Goal: Information Seeking & Learning: Check status

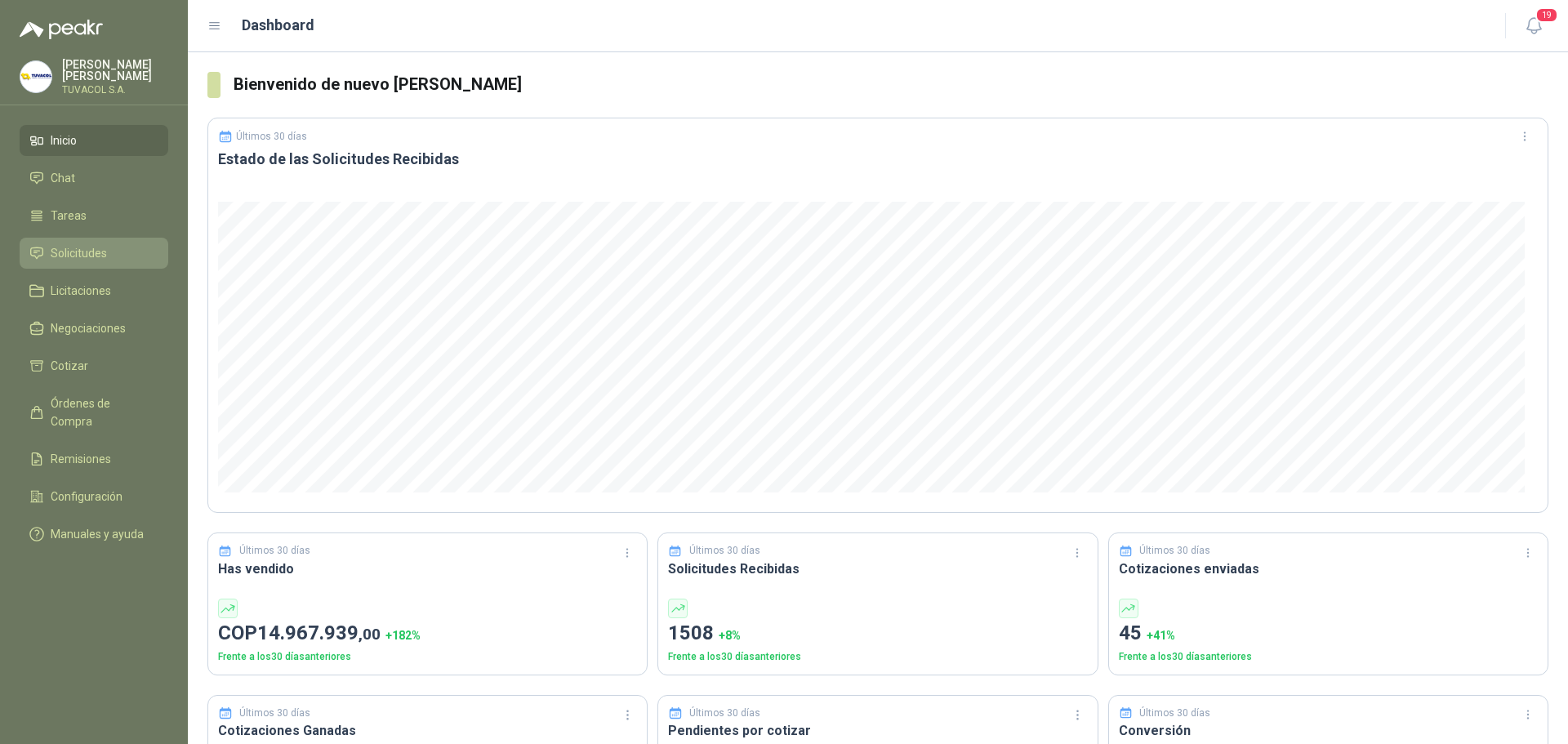
click at [107, 262] on li "Solicitudes" at bounding box center [93, 253] width 129 height 18
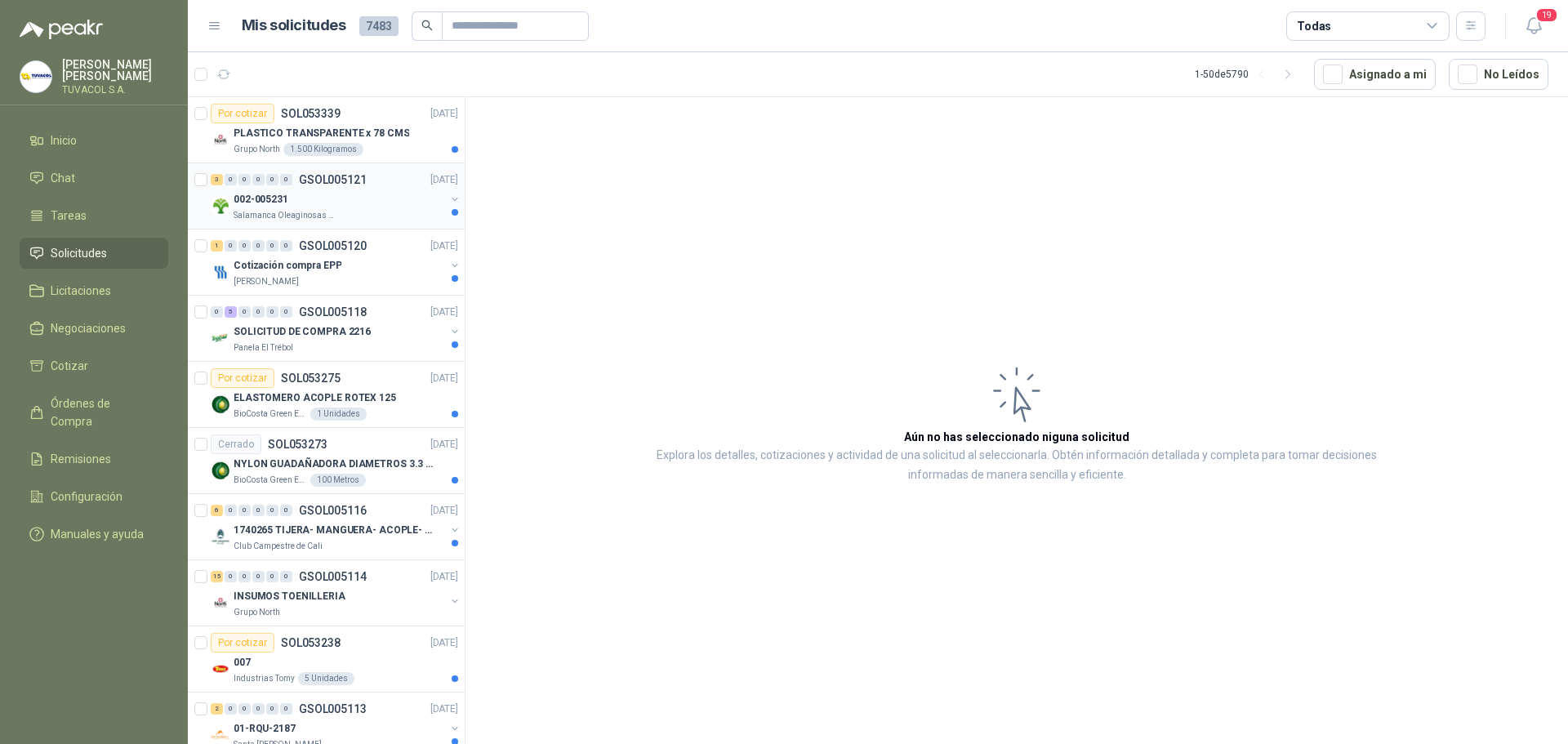
click at [309, 205] on div "002-005231" at bounding box center [339, 199] width 212 height 20
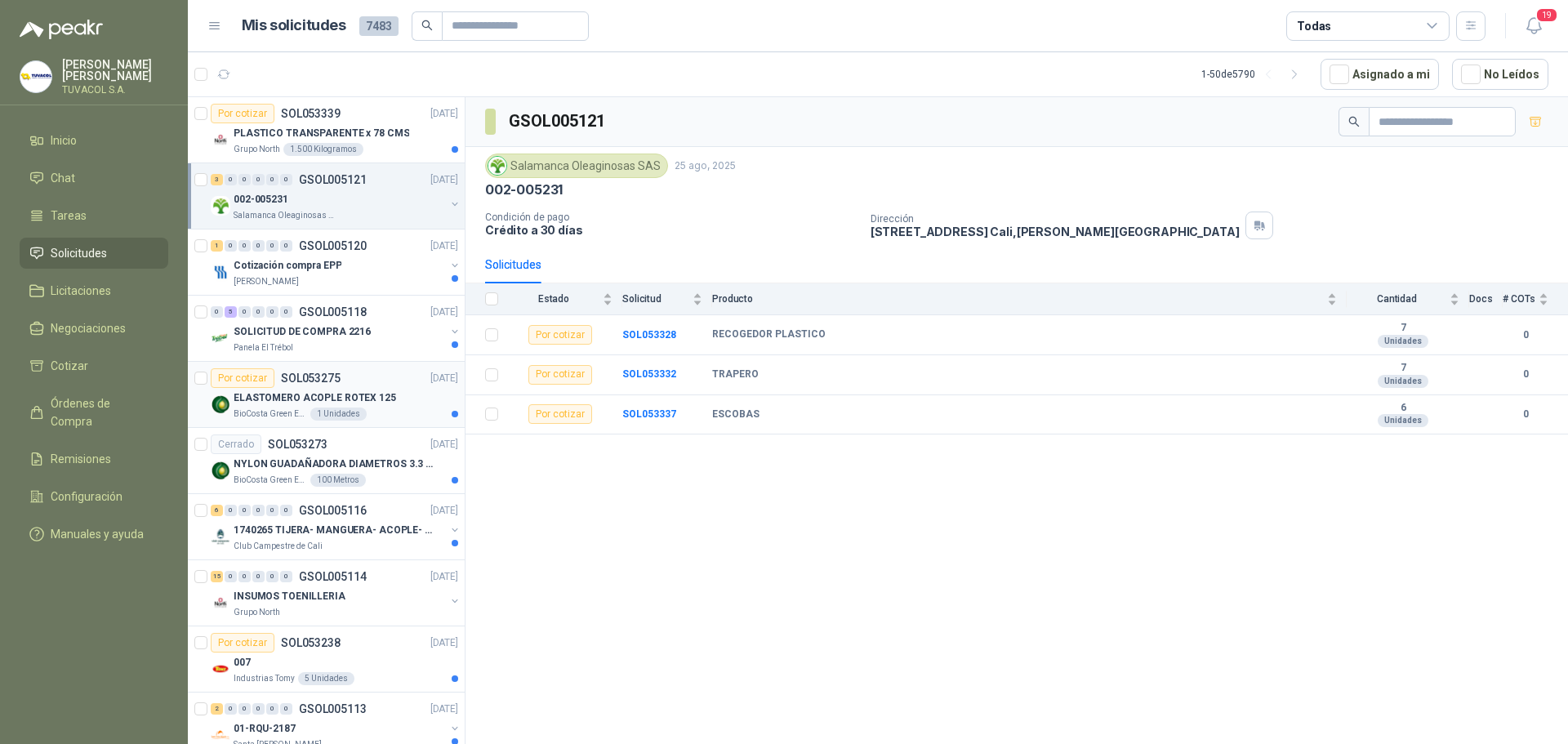
click at [274, 390] on p "ELASTOMERO ACOPLE ROTEX 125" at bounding box center [315, 398] width 163 height 15
click at [288, 342] on p "Panela El Trébol" at bounding box center [264, 348] width 60 height 13
click at [288, 424] on article "Por cotizar SOL053275 [DATE] ELASTOMERO ACOPLE ROTEX 125 BioCosta [PERSON_NAME]…" at bounding box center [325, 395] width 277 height 66
click at [299, 458] on p "NYLON GUADAÑADORA DIAMETROS 3.3 mm" at bounding box center [336, 464] width 204 height 15
